Goal: Contribute content

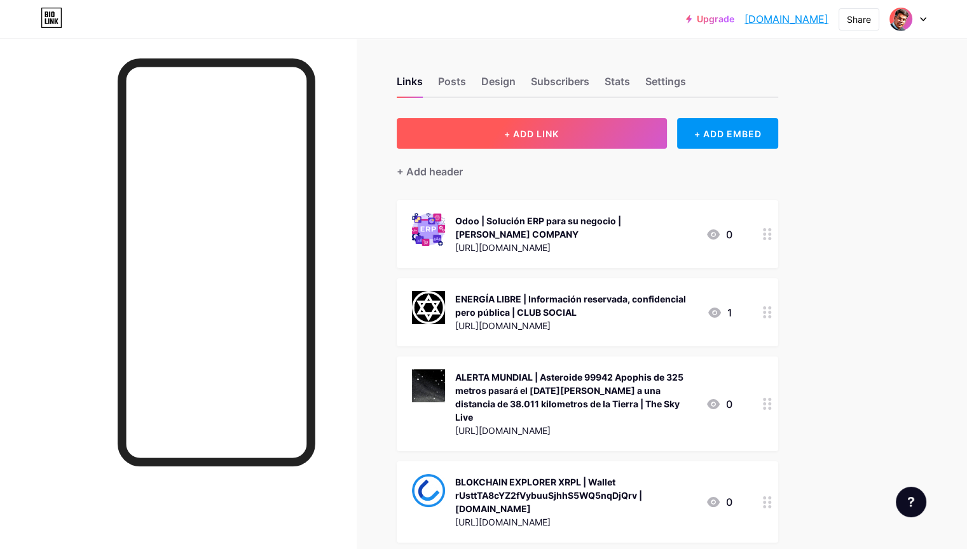
click at [621, 127] on button "+ ADD LINK" at bounding box center [532, 133] width 270 height 31
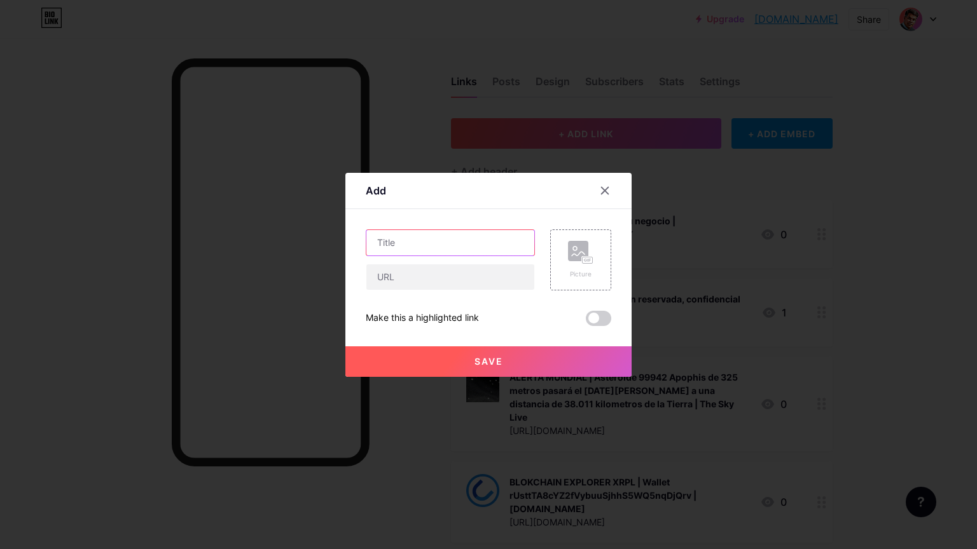
click at [439, 249] on input "text" at bounding box center [450, 242] width 168 height 25
paste input "Ground News es una plataforma que permite comparar fácilmente fuentes de notici…"
type input "GROUND NEWS | Plataforma que permite comparar fácilmente fuentes de noticias, l…"
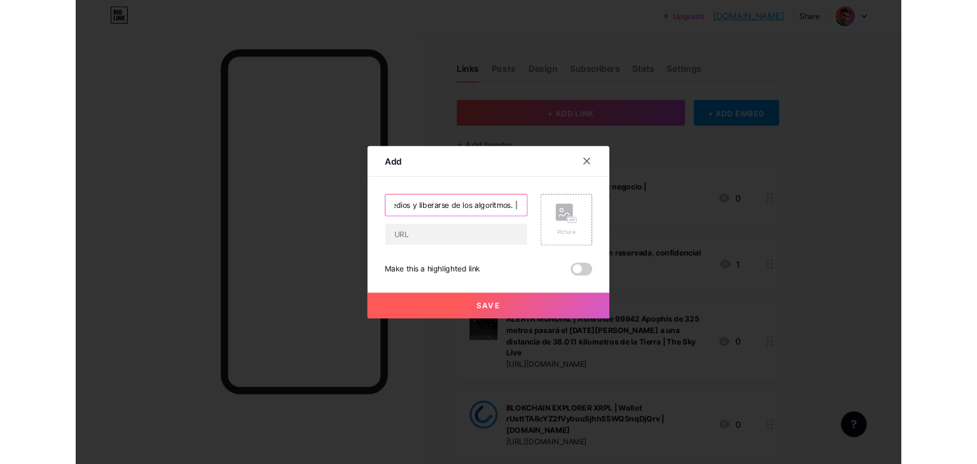
scroll to position [0, 0]
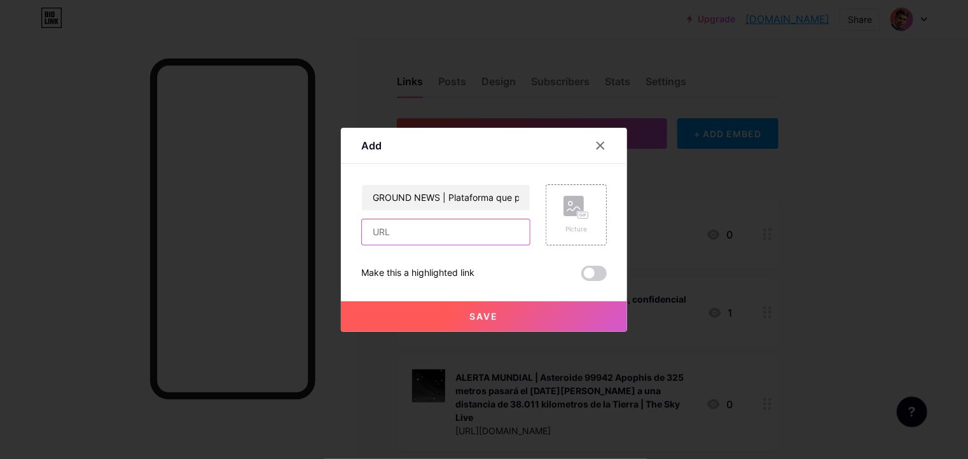
click at [434, 240] on input "text" at bounding box center [446, 231] width 168 height 25
paste input "[URL][DOMAIN_NAME]"
type input "[URL][DOMAIN_NAME]"
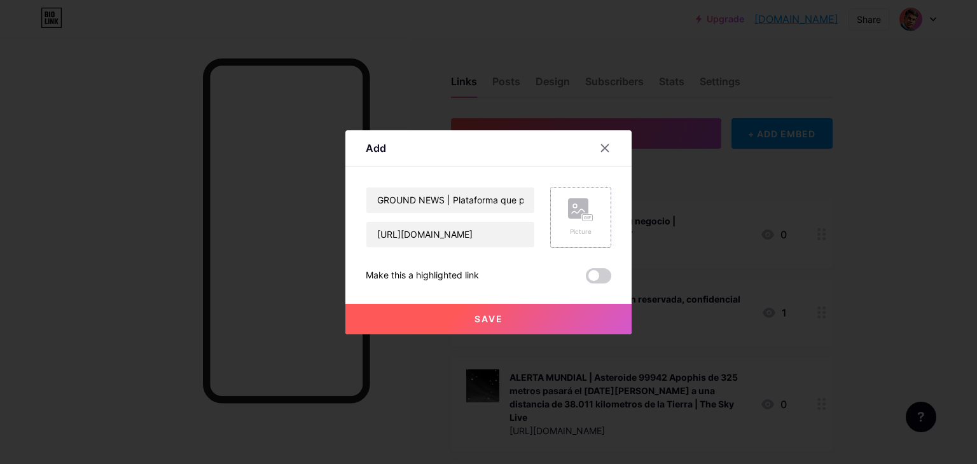
click at [579, 203] on rect at bounding box center [578, 208] width 20 height 20
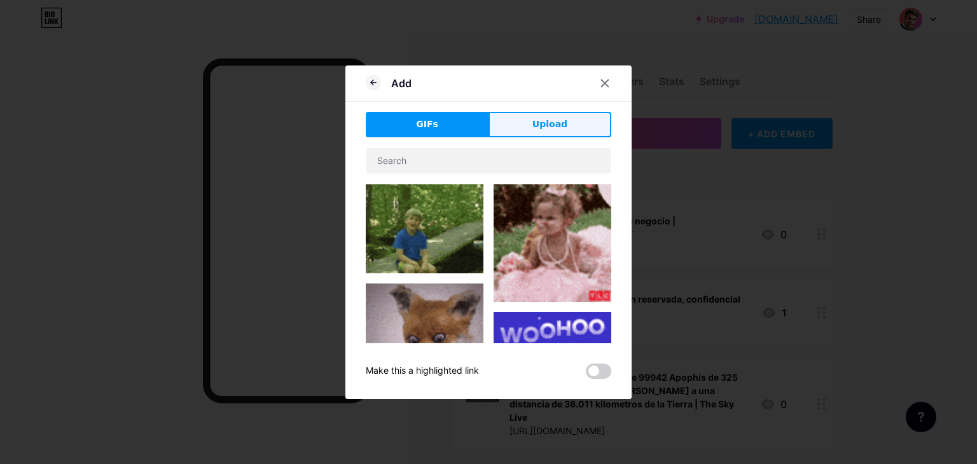
click at [547, 135] on button "Upload" at bounding box center [549, 124] width 123 height 25
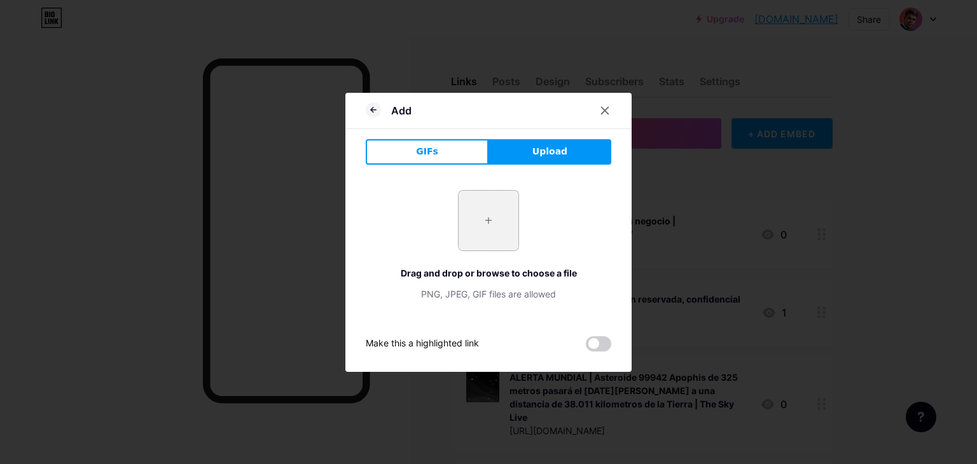
click at [483, 219] on input "file" at bounding box center [488, 221] width 60 height 60
type input "C:\fakepath\Captura de pantalla [DATE] 163107.png"
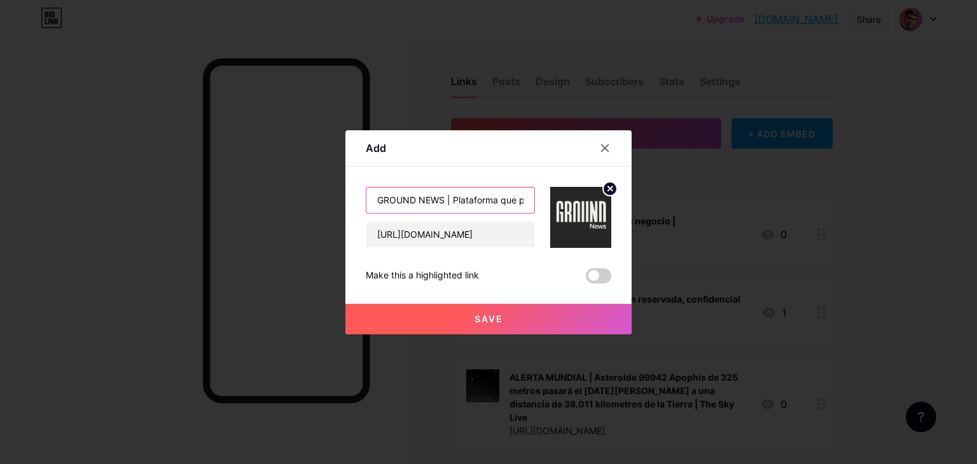
click at [493, 204] on input "GROUND NEWS | Plataforma que permite comparar fácilmente fuentes de noticias, l…" at bounding box center [450, 200] width 168 height 25
click at [526, 199] on input "GROUND NEWS | Plataforma que permite comparar fácilmente fuentes de noticias, l…" at bounding box center [450, 200] width 168 height 25
click at [525, 202] on input "GROUND NEWS | Plataforma que permite comparar fácilmente fuentes de noticias, l…" at bounding box center [450, 200] width 168 height 25
drag, startPoint x: 500, startPoint y: 196, endPoint x: 513, endPoint y: 204, distance: 14.8
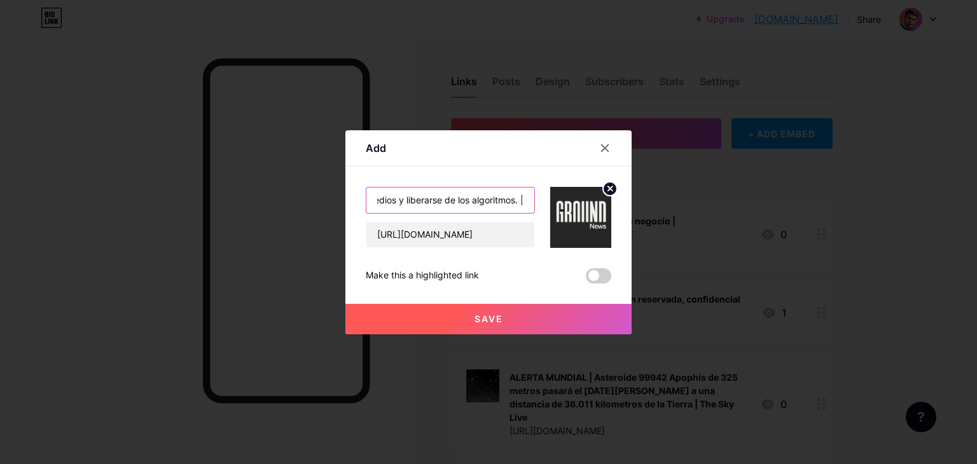
click at [501, 196] on input "GROUND NEWS | Plataforma que permite comparar fácilmente fuentes de noticias, l…" at bounding box center [450, 200] width 168 height 25
type input "GROUND NEWS | Plataforma que permite comparar fácilmente fuentes de noticias, l…"
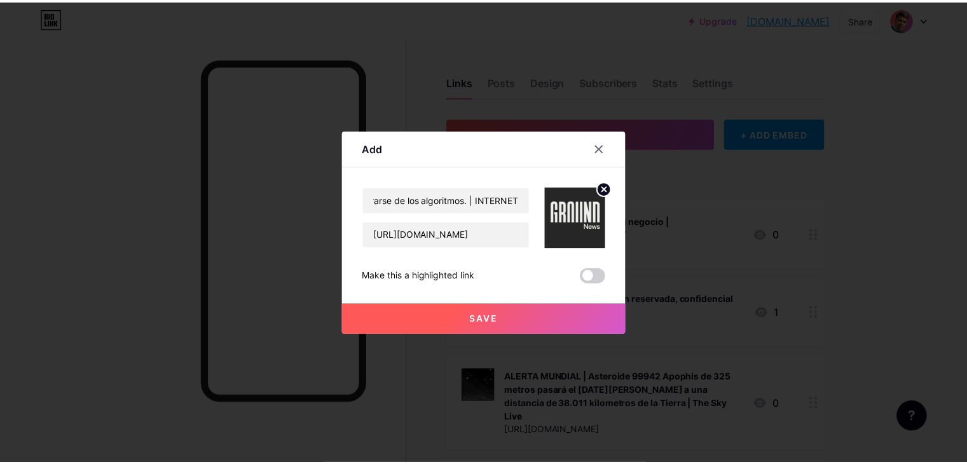
scroll to position [0, 0]
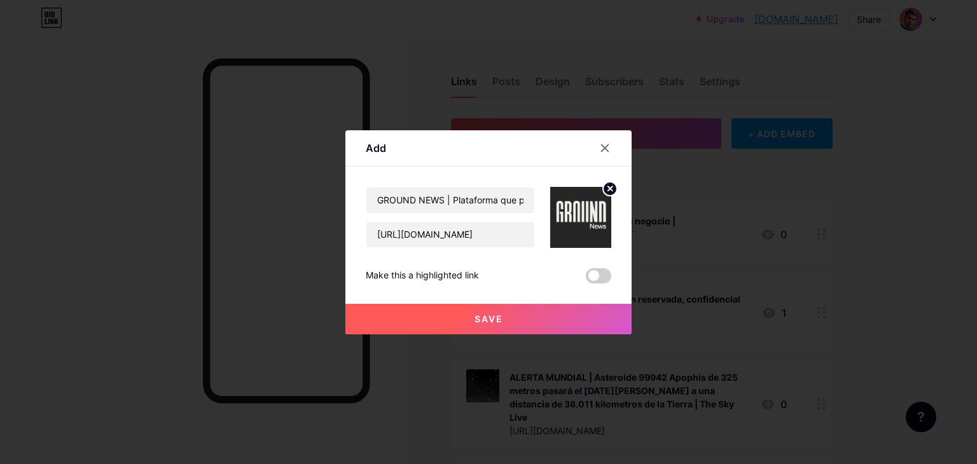
click at [481, 316] on span "Save" at bounding box center [488, 318] width 29 height 11
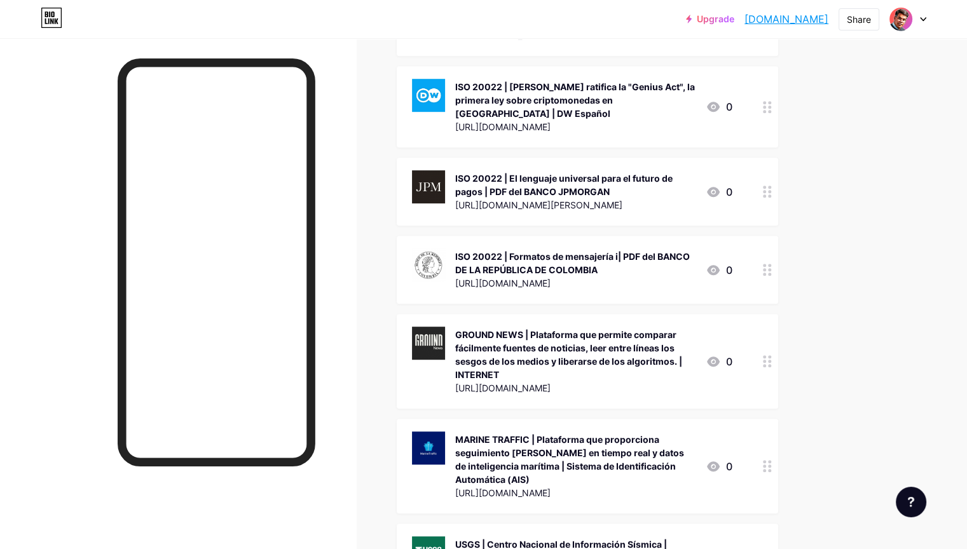
scroll to position [445, 0]
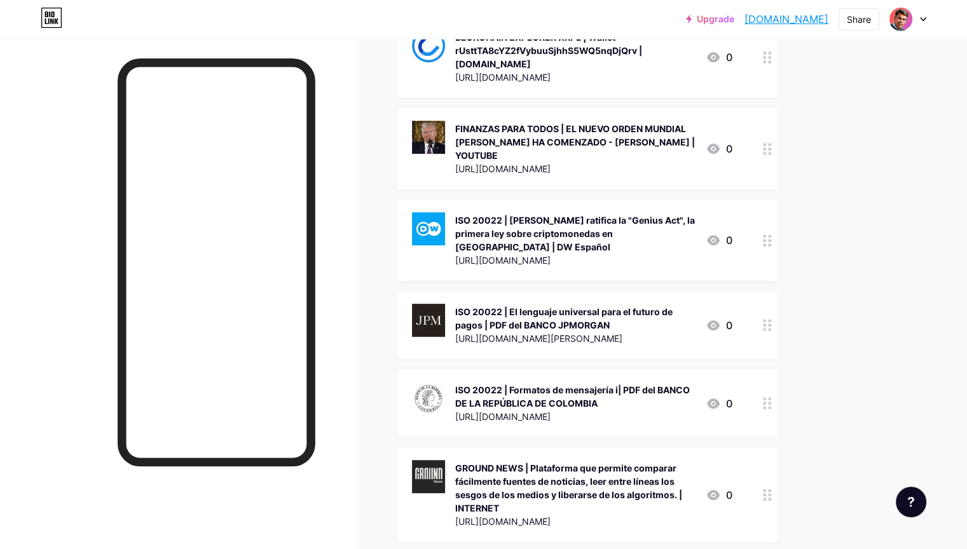
click at [567, 462] on div "GROUND NEWS | Plataforma que permite comparar fácilmente fuentes de noticias, l…" at bounding box center [575, 488] width 240 height 53
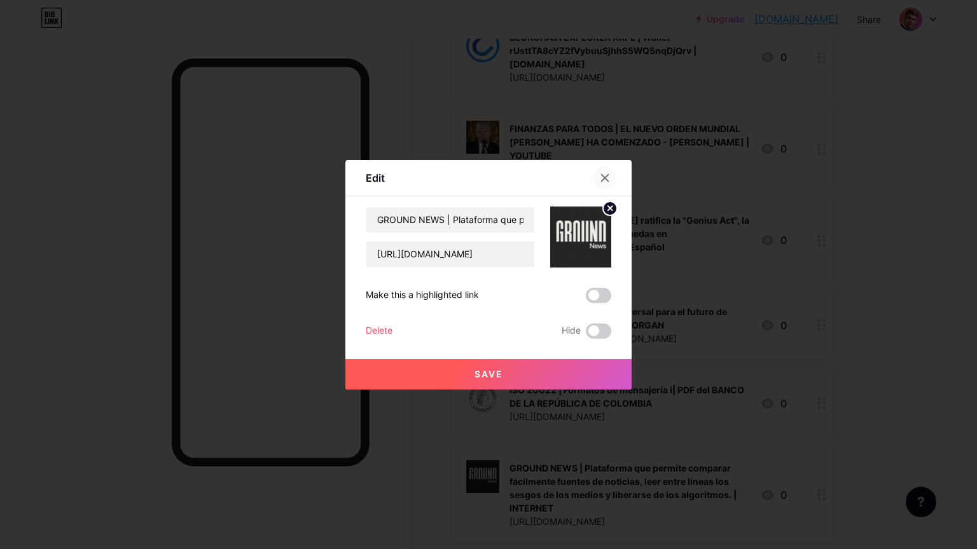
click at [610, 175] on div at bounding box center [604, 178] width 23 height 23
